Goal: Navigation & Orientation: Find specific page/section

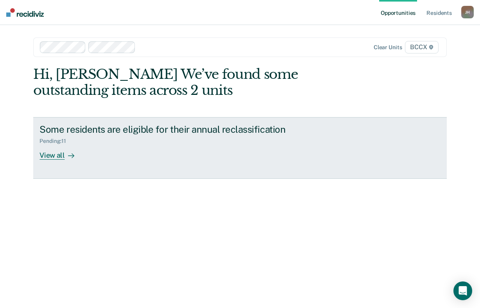
click at [55, 156] on div "View all" at bounding box center [61, 152] width 44 height 15
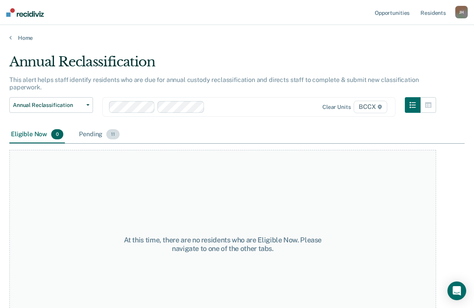
click at [92, 138] on div "Pending 11" at bounding box center [99, 134] width 44 height 17
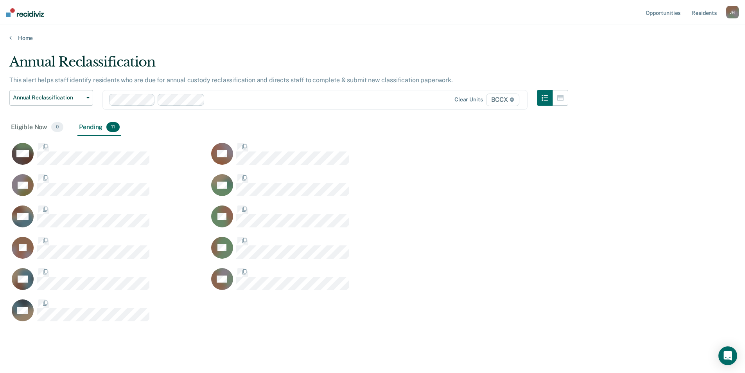
scroll to position [268, 720]
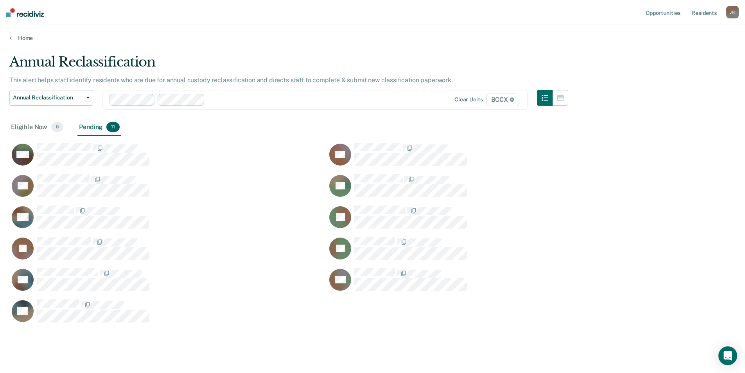
click at [480, 47] on main "Annual Reclassification This alert helps staff identify residents who are due f…" at bounding box center [372, 212] width 745 height 342
click at [23, 39] on link "Home" at bounding box center [372, 37] width 726 height 7
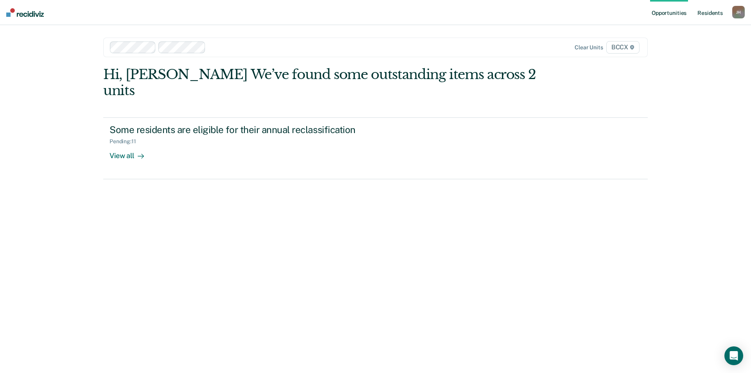
click at [480, 11] on link "Resident s" at bounding box center [710, 12] width 29 height 25
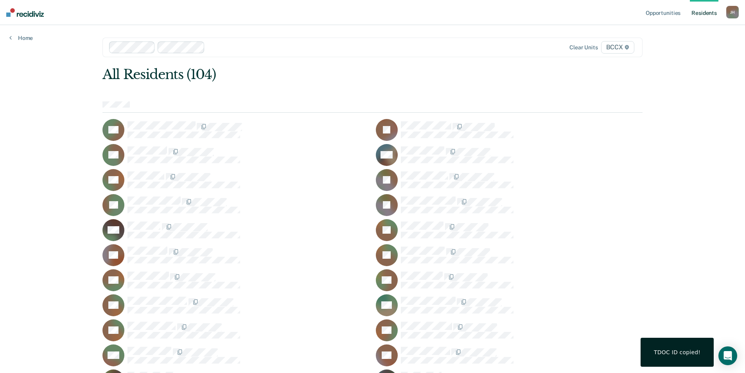
click at [480, 308] on div "TDOC ID copied!" at bounding box center [676, 351] width 73 height 29
click at [480, 308] on div "Open Intercom Messenger" at bounding box center [727, 355] width 21 height 21
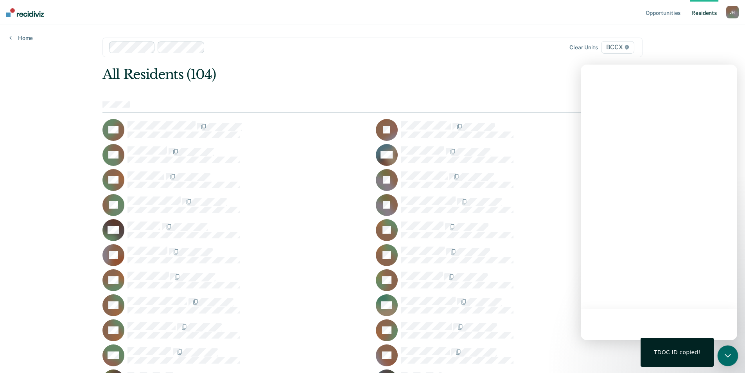
click at [480, 308] on div "Open Intercom Messenger" at bounding box center [727, 355] width 21 height 21
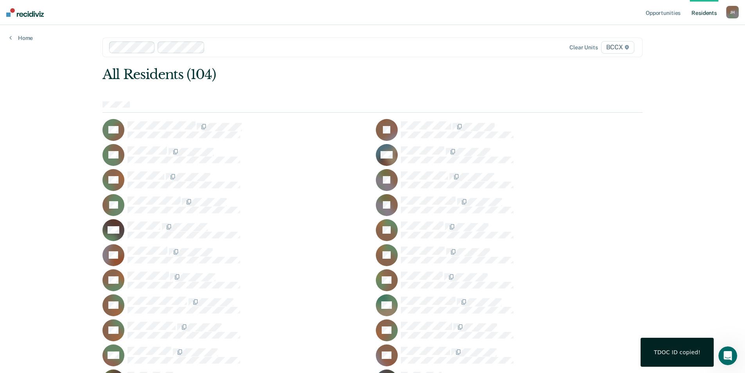
click at [480, 308] on div "Open Intercom Messenger" at bounding box center [728, 355] width 26 height 26
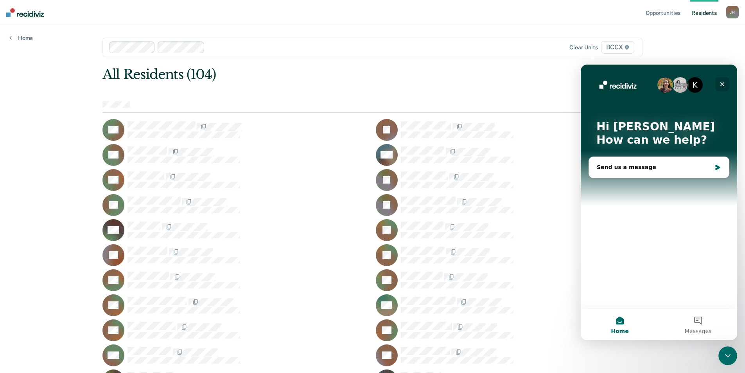
click at [480, 84] on icon "Close" at bounding box center [722, 84] width 6 height 6
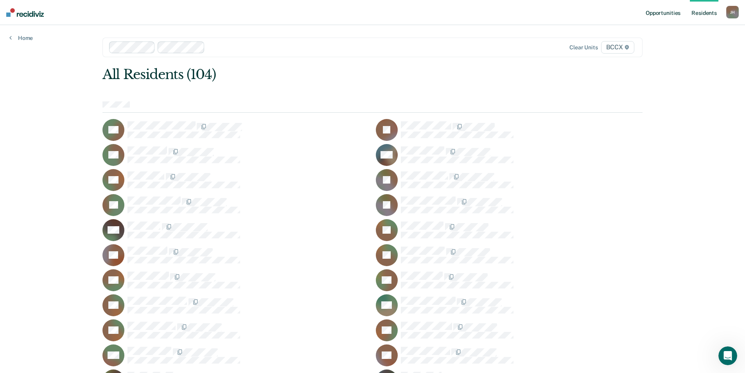
click at [480, 13] on link "Opportunities" at bounding box center [663, 12] width 38 height 25
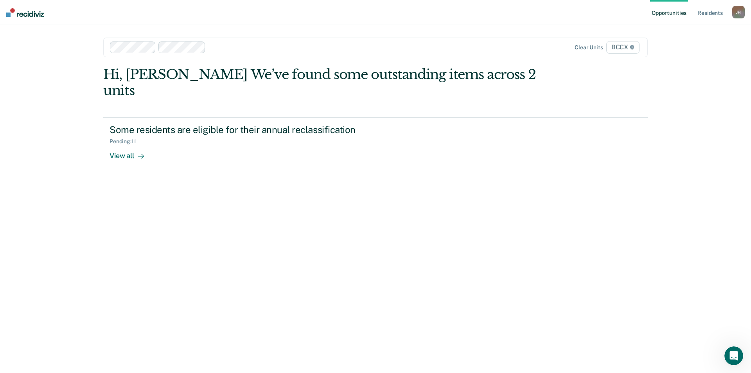
click at [480, 13] on div "[PERSON_NAME]" at bounding box center [738, 12] width 13 height 13
click at [175, 225] on div "Hi, [PERSON_NAME] We’ve found some outstanding items across 2 units Some reside…" at bounding box center [375, 208] width 544 height 285
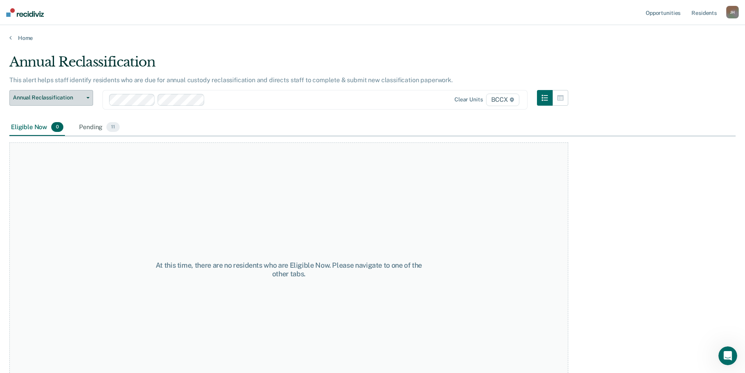
click at [92, 100] on button "Annual Reclassification" at bounding box center [51, 98] width 84 height 16
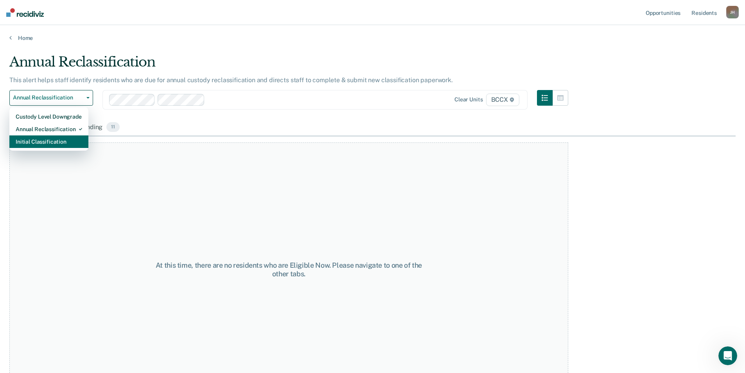
click at [63, 142] on div "Initial Classification" at bounding box center [49, 141] width 66 height 13
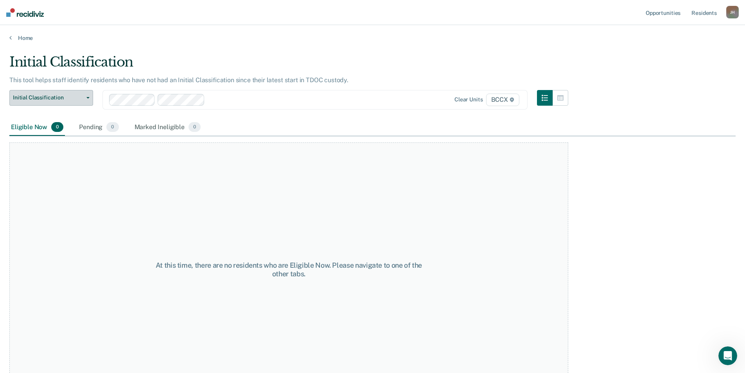
click at [91, 98] on button "Initial Classification" at bounding box center [51, 98] width 84 height 16
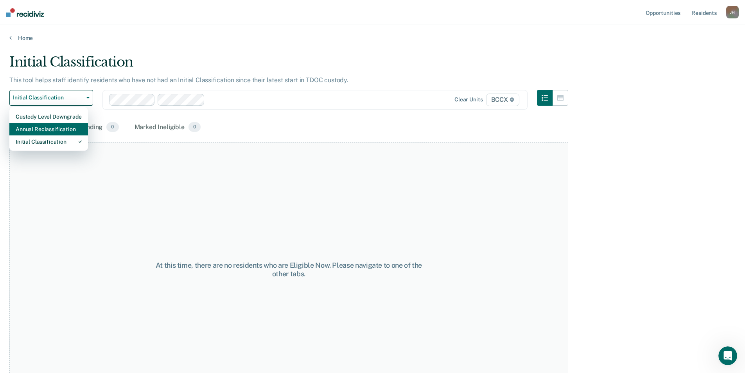
click at [70, 129] on div "Annual Reclassification" at bounding box center [49, 129] width 66 height 13
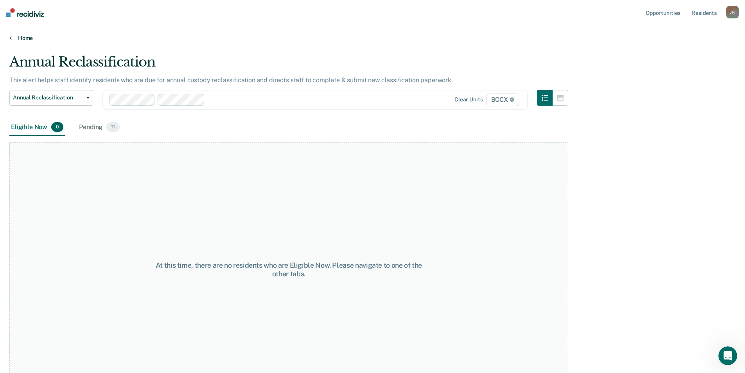
click at [25, 39] on link "Home" at bounding box center [372, 37] width 726 height 7
